Goal: Understand process/instructions

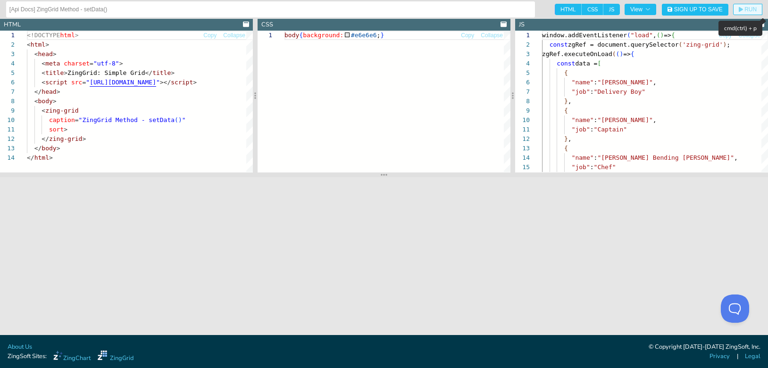
click at [749, 7] on span "RUN" at bounding box center [750, 10] width 12 height 6
click at [744, 8] on span "RUN" at bounding box center [750, 10] width 12 height 6
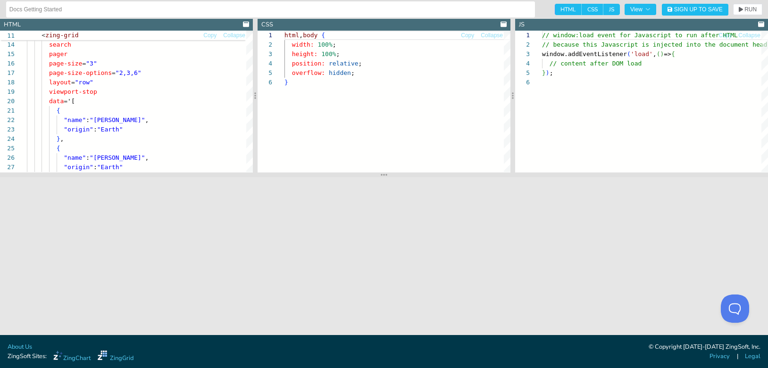
click at [746, 17] on header "Docs Getting Started HTML CSS JS View Sign Up to Save RUN SETTINGS" at bounding box center [384, 9] width 768 height 19
click at [747, 4] on button "RUN" at bounding box center [747, 9] width 29 height 11
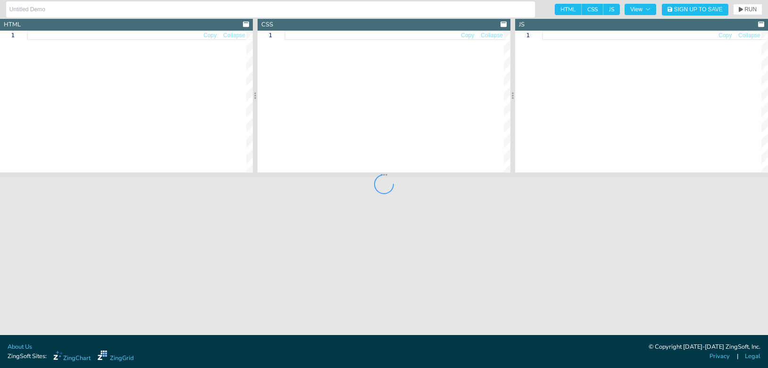
type input "Default Filters"
type textarea "<!DOCTYPE html> <html> <head> <meta charset="utf-8"> <title>ZingGrid Demo</titl…"
